Goal: Information Seeking & Learning: Learn about a topic

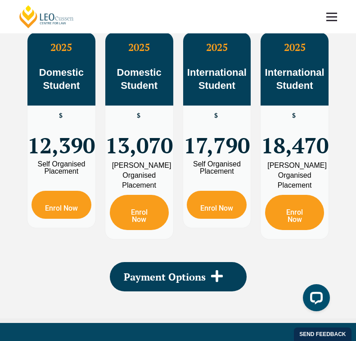
click at [211, 154] on span "17,790" at bounding box center [217, 136] width 66 height 35
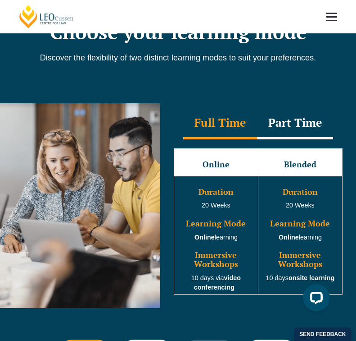
scroll to position [662, 0]
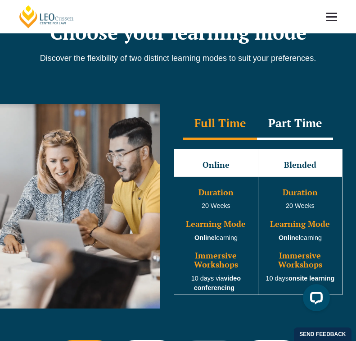
click at [309, 274] on strong "onsite learning" at bounding box center [312, 277] width 46 height 7
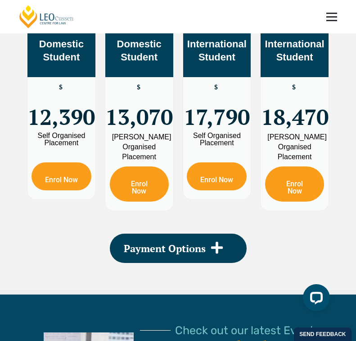
scroll to position [1645, 0]
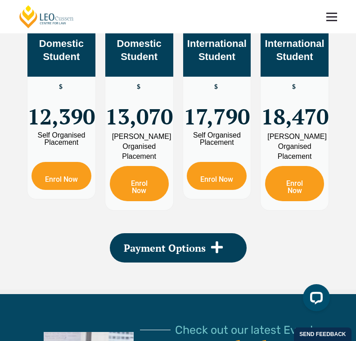
click at [291, 125] on span "18,470" at bounding box center [295, 107] width 68 height 35
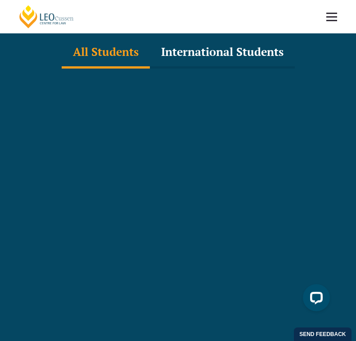
scroll to position [2783, 0]
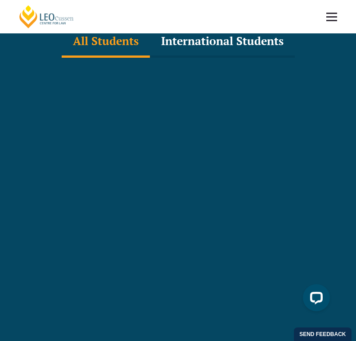
click at [222, 58] on div "International Students" at bounding box center [222, 42] width 145 height 32
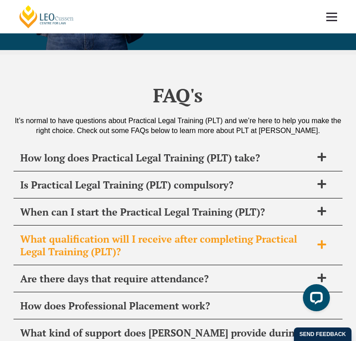
scroll to position [4616, 0]
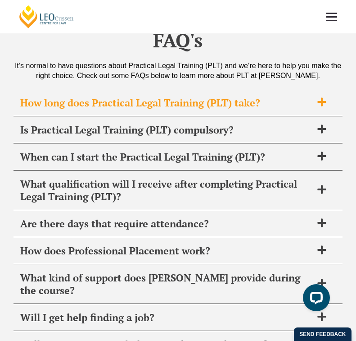
click at [196, 104] on h2 "How long does Practical Legal Training (PLT) take?" at bounding box center [166, 102] width 292 height 13
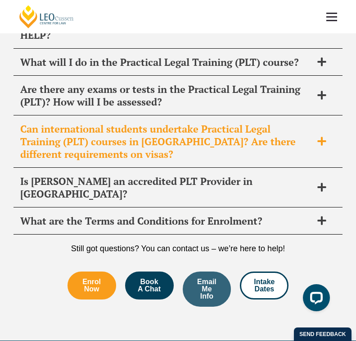
scroll to position [5177, 0]
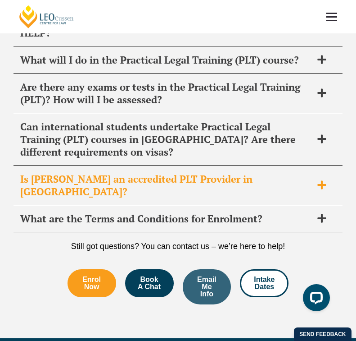
click at [208, 173] on h2 "Is [PERSON_NAME] an accredited PLT Provider in [GEOGRAPHIC_DATA]?" at bounding box center [166, 185] width 292 height 25
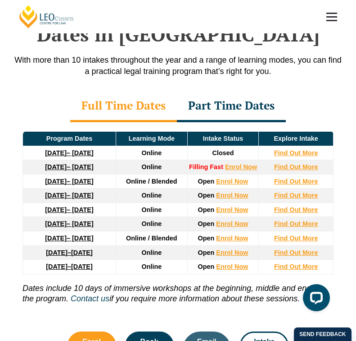
scroll to position [1048, 0]
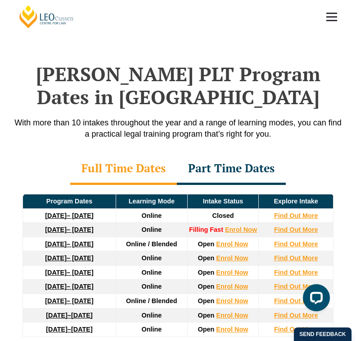
click at [93, 240] on link "[DATE] – [DATE]" at bounding box center [69, 243] width 48 height 7
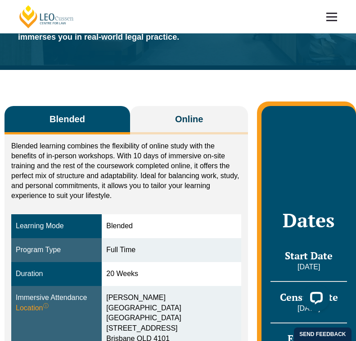
scroll to position [179, 0]
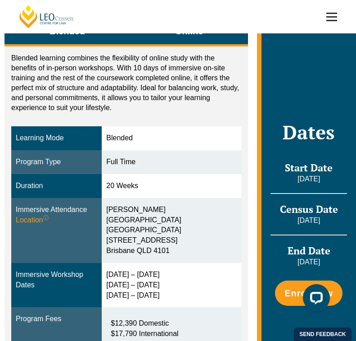
click at [185, 37] on span "Online" at bounding box center [189, 31] width 28 height 13
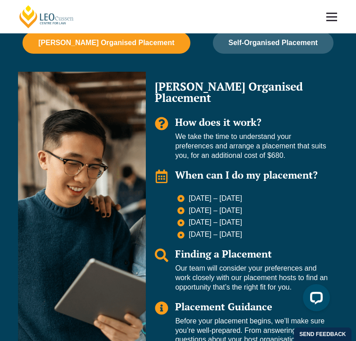
scroll to position [700, 0]
